Goal: Transaction & Acquisition: Subscribe to service/newsletter

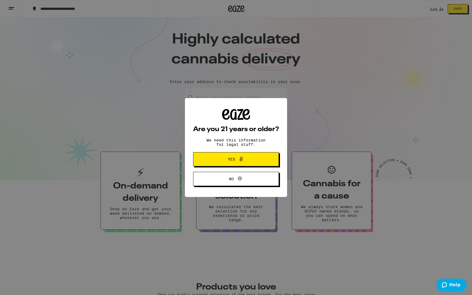
click at [246, 160] on span "Yes" at bounding box center [236, 159] width 42 height 7
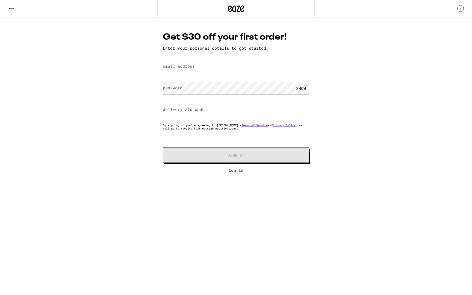
click at [193, 65] on label "email address" at bounding box center [179, 66] width 32 height 4
type input "[EMAIL_ADDRESS][DOMAIN_NAME]"
click at [302, 89] on div "SHOW" at bounding box center [301, 88] width 16 height 12
click at [205, 110] on input "delivery zip code" at bounding box center [236, 110] width 146 height 12
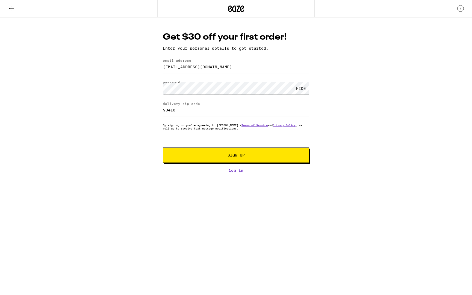
click at [269, 164] on div "Get $30 off your first order! Enter your personal details to get started. email…" at bounding box center [235, 101] width 157 height 141
click at [264, 156] on span "Sign Up" at bounding box center [236, 155] width 109 height 4
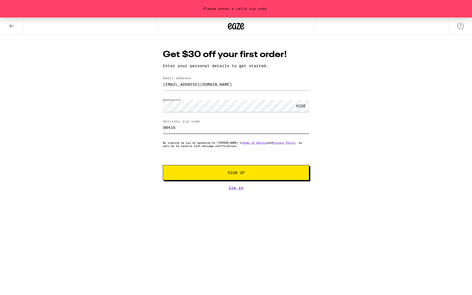
drag, startPoint x: 178, startPoint y: 128, endPoint x: 155, endPoint y: 128, distance: 22.7
click at [155, 128] on div "Please enter a valid zip code. Get $30 off your first order! Enter your persona…" at bounding box center [236, 103] width 472 height 173
type input "91406"
click at [250, 180] on button "Sign Up" at bounding box center [236, 172] width 146 height 15
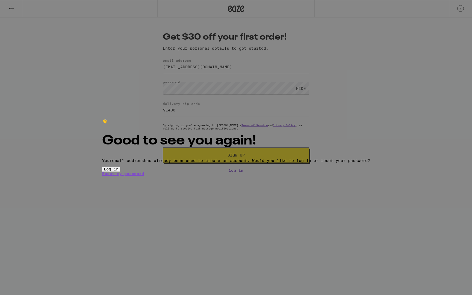
click at [119, 171] on span "Log in" at bounding box center [111, 169] width 15 height 4
